Goal: Find specific page/section: Find specific page/section

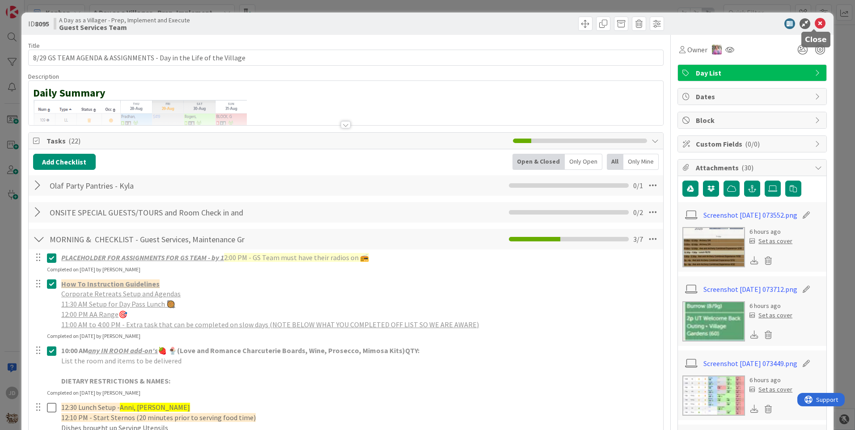
click at [814, 25] on icon at bounding box center [819, 23] width 11 height 11
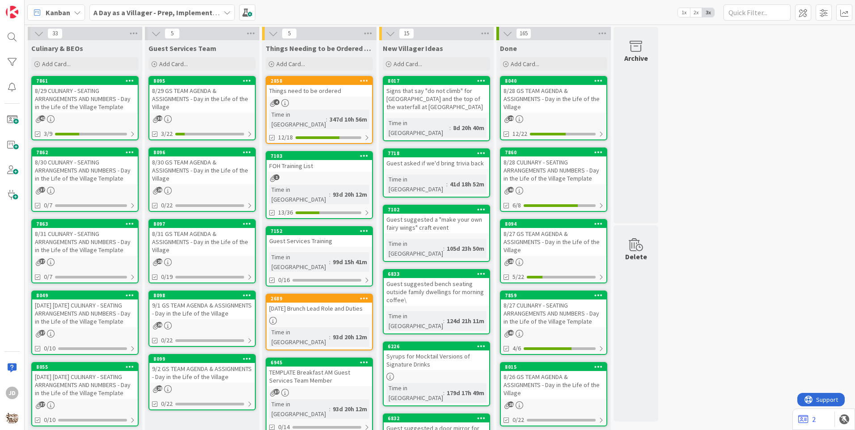
click at [93, 106] on div "8/29 CULINARY - SEATING ARRANGEMENTS AND NUMBERS - Day in the Life of the Villa…" at bounding box center [84, 99] width 105 height 28
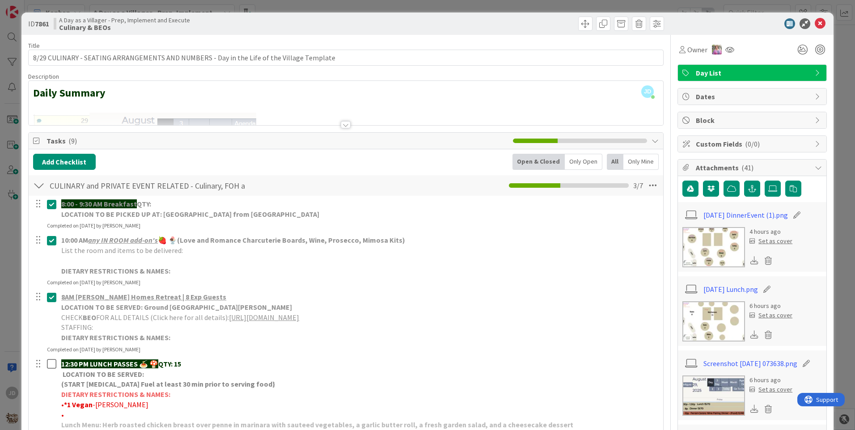
click at [708, 247] on img at bounding box center [713, 247] width 63 height 40
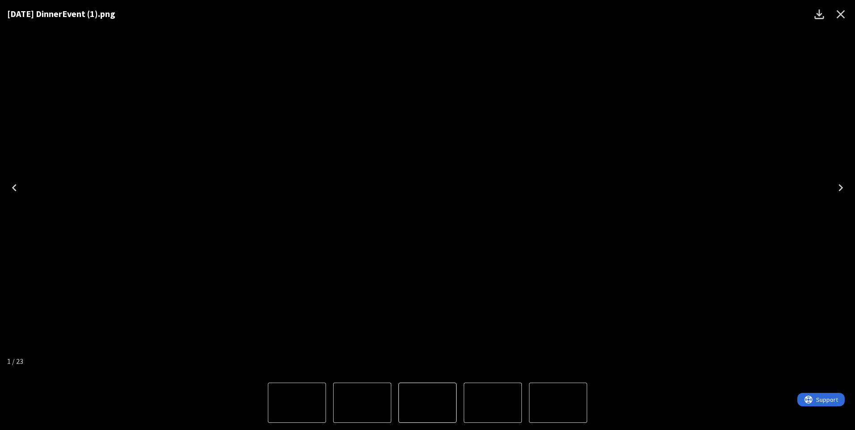
click at [839, 6] on button "Close" at bounding box center [839, 14] width 21 height 21
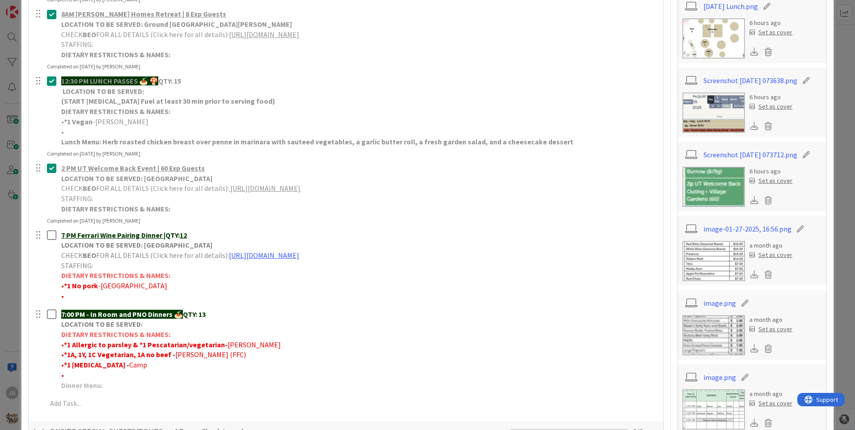
scroll to position [313, 0]
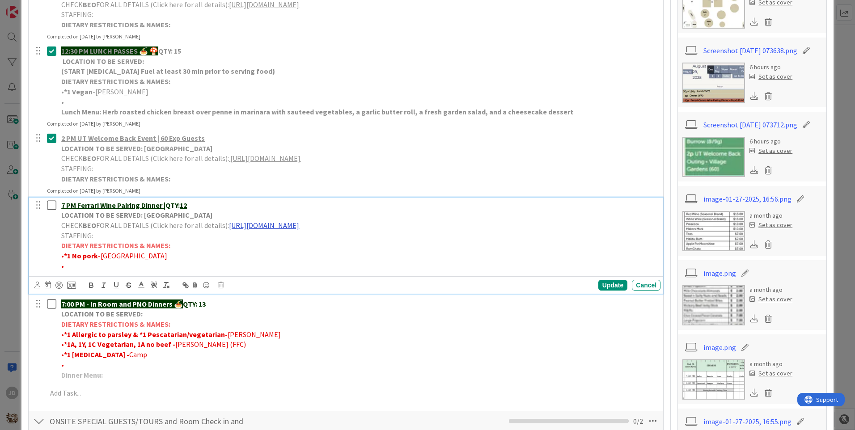
click at [299, 225] on link "https://portal.tripleseat.com/doc/9290c9b1a657d01509ca8314d8468c092dc37b64/1939…" at bounding box center [264, 225] width 70 height 9
click at [347, 245] on link "https://portal.tripleseat.com/doc/9290c9b1a657d01509ca8314d8468c092dc37b64/1939…" at bounding box center [337, 243] width 61 height 12
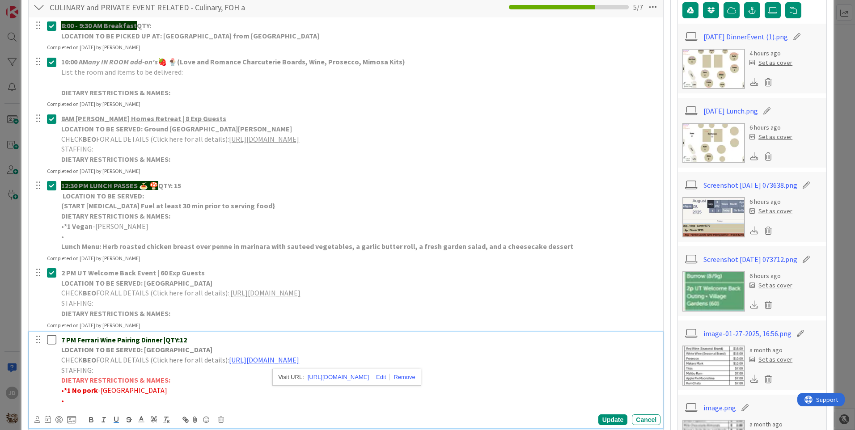
scroll to position [0, 0]
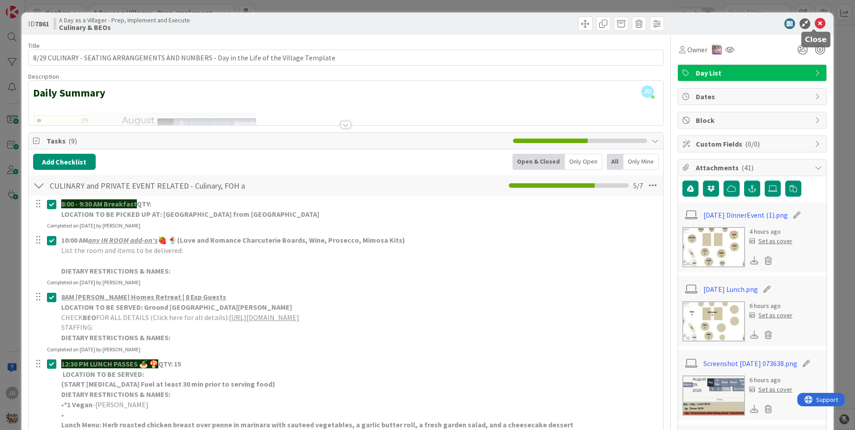
click at [814, 22] on icon at bounding box center [819, 23] width 11 height 11
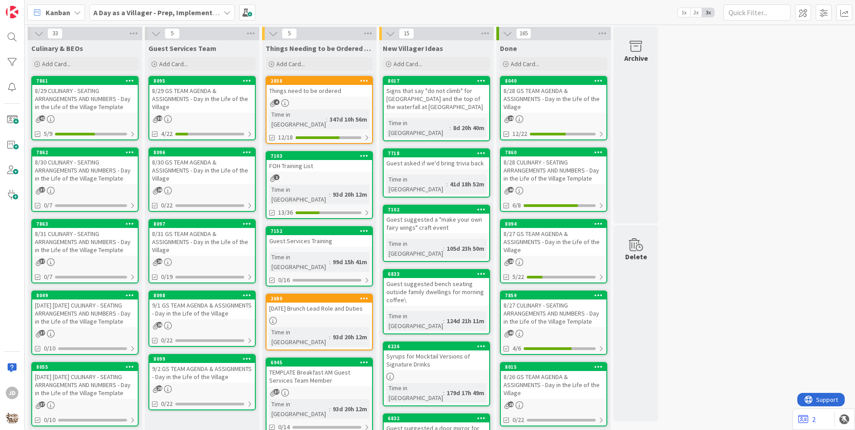
click at [90, 166] on div "8/30 CULINARY - SEATING ARRANGEMENTS AND NUMBERS - Day in the Life of the Villa…" at bounding box center [84, 170] width 105 height 28
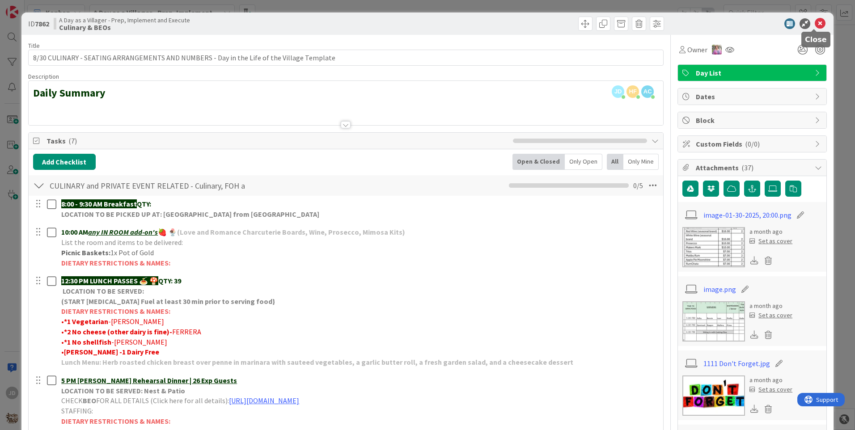
click at [816, 21] on icon at bounding box center [819, 23] width 11 height 11
